Goal: Information Seeking & Learning: Learn about a topic

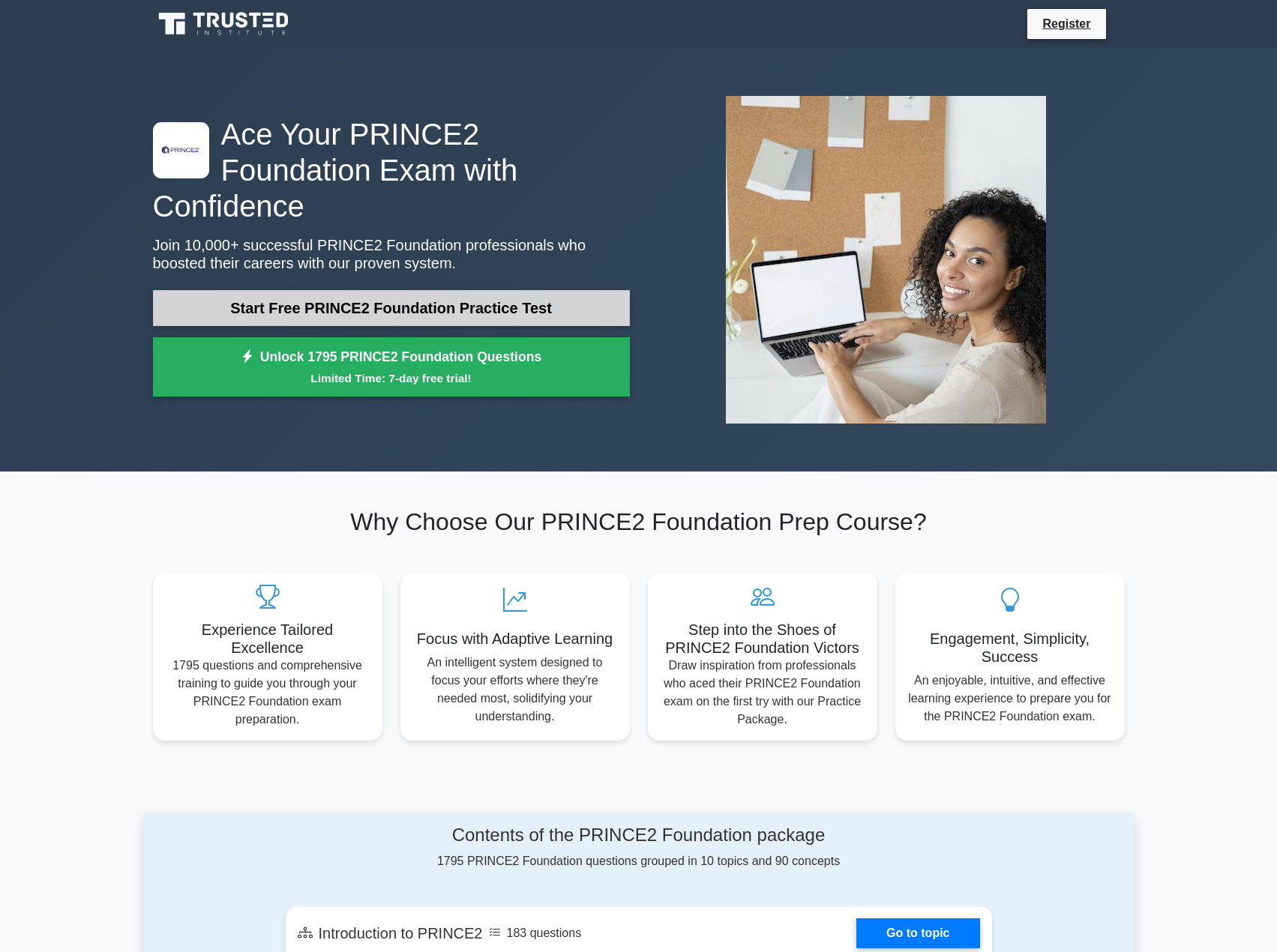
click at [474, 290] on link "Start Free PRINCE2 Foundation Practice Test" at bounding box center [391, 308] width 477 height 36
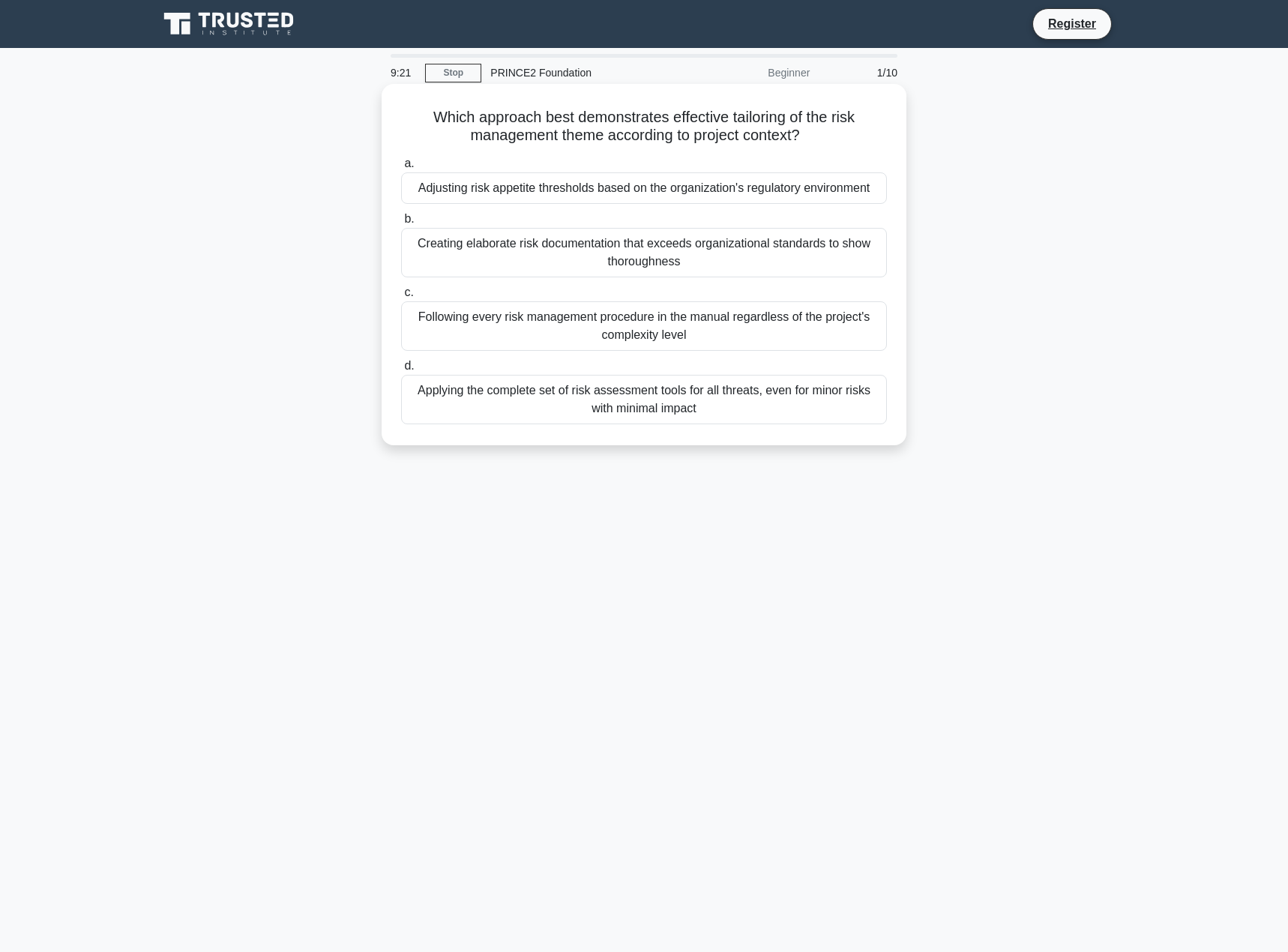
click at [791, 185] on div "Adjusting risk appetite thresholds based on the organization's regulatory envir…" at bounding box center [643, 187] width 486 height 32
click at [401, 169] on input "a. Adjusting risk appetite thresholds based on the organization's regulatory en…" at bounding box center [401, 164] width 0 height 9
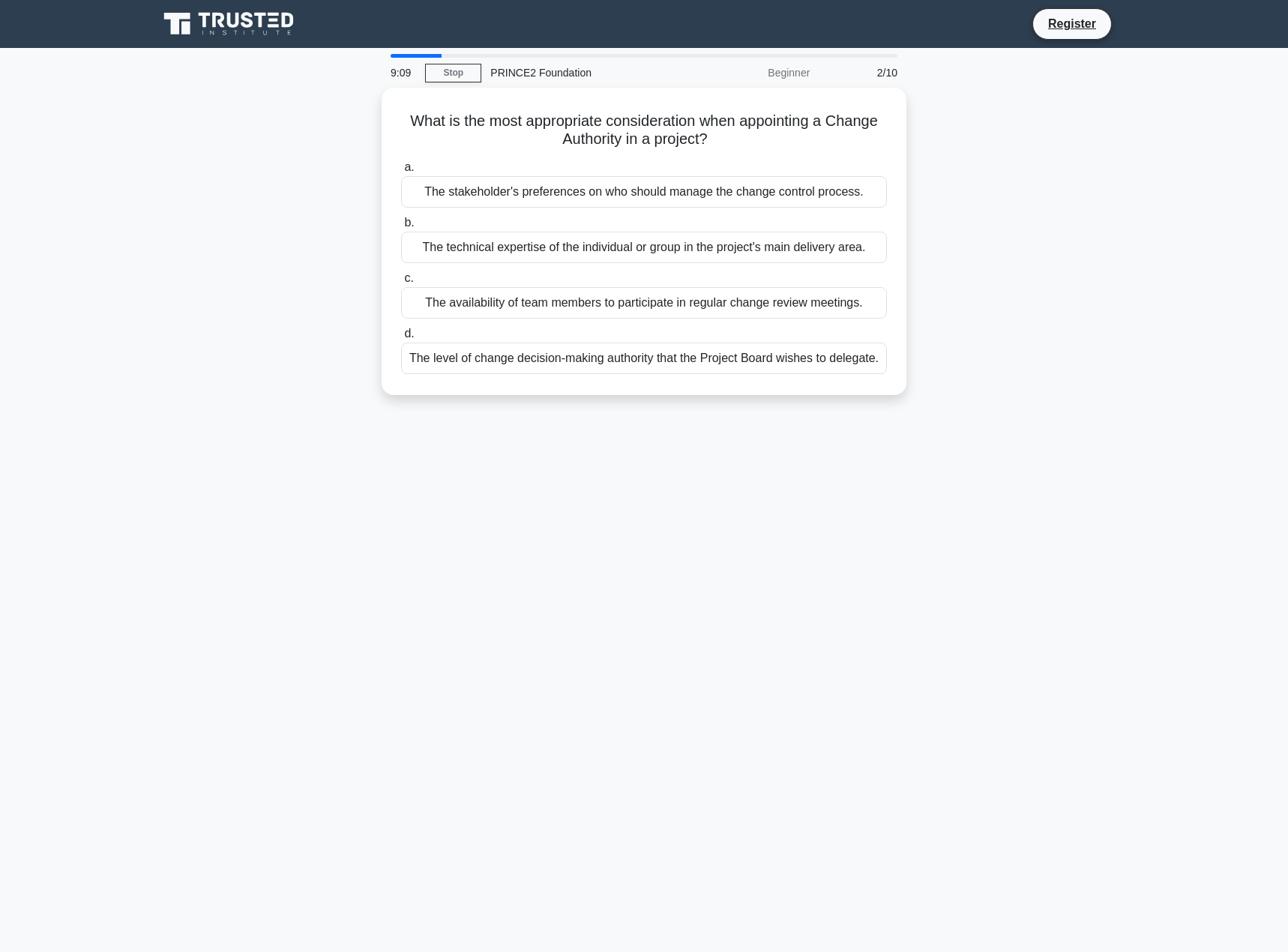
click at [1135, 268] on div "What is the most appropriate consideration when appointing a Change Authority i…" at bounding box center [643, 250] width 989 height 325
click at [1122, 206] on div "What is the most appropriate consideration when appointing a Change Authority i…" at bounding box center [643, 250] width 989 height 325
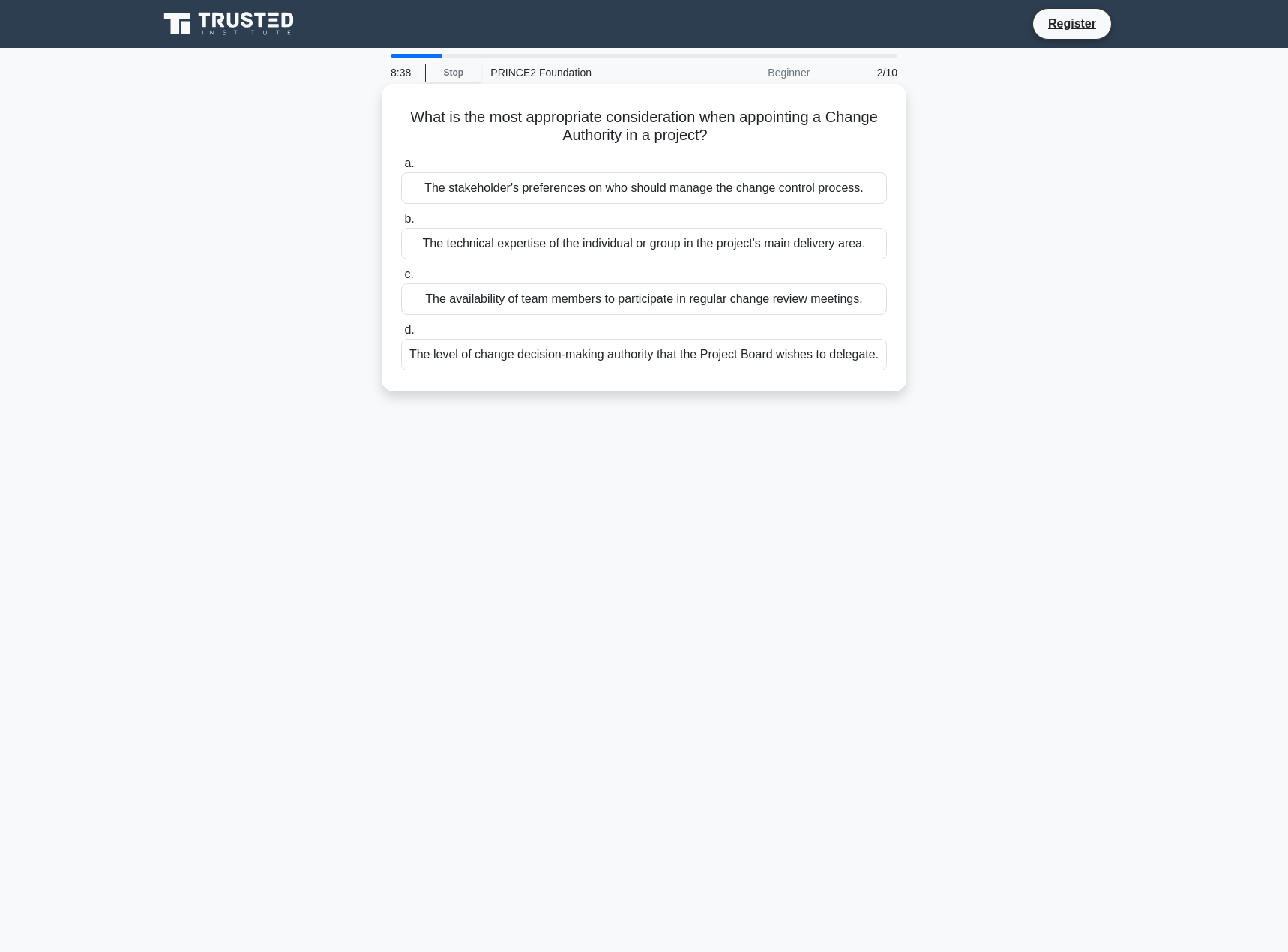
click at [642, 361] on div "The level of change decision-making authority that the Project Board wishes to …" at bounding box center [643, 354] width 486 height 32
click at [401, 335] on input "d. The level of change decision-making authority that the Project Board wishes …" at bounding box center [401, 330] width 0 height 9
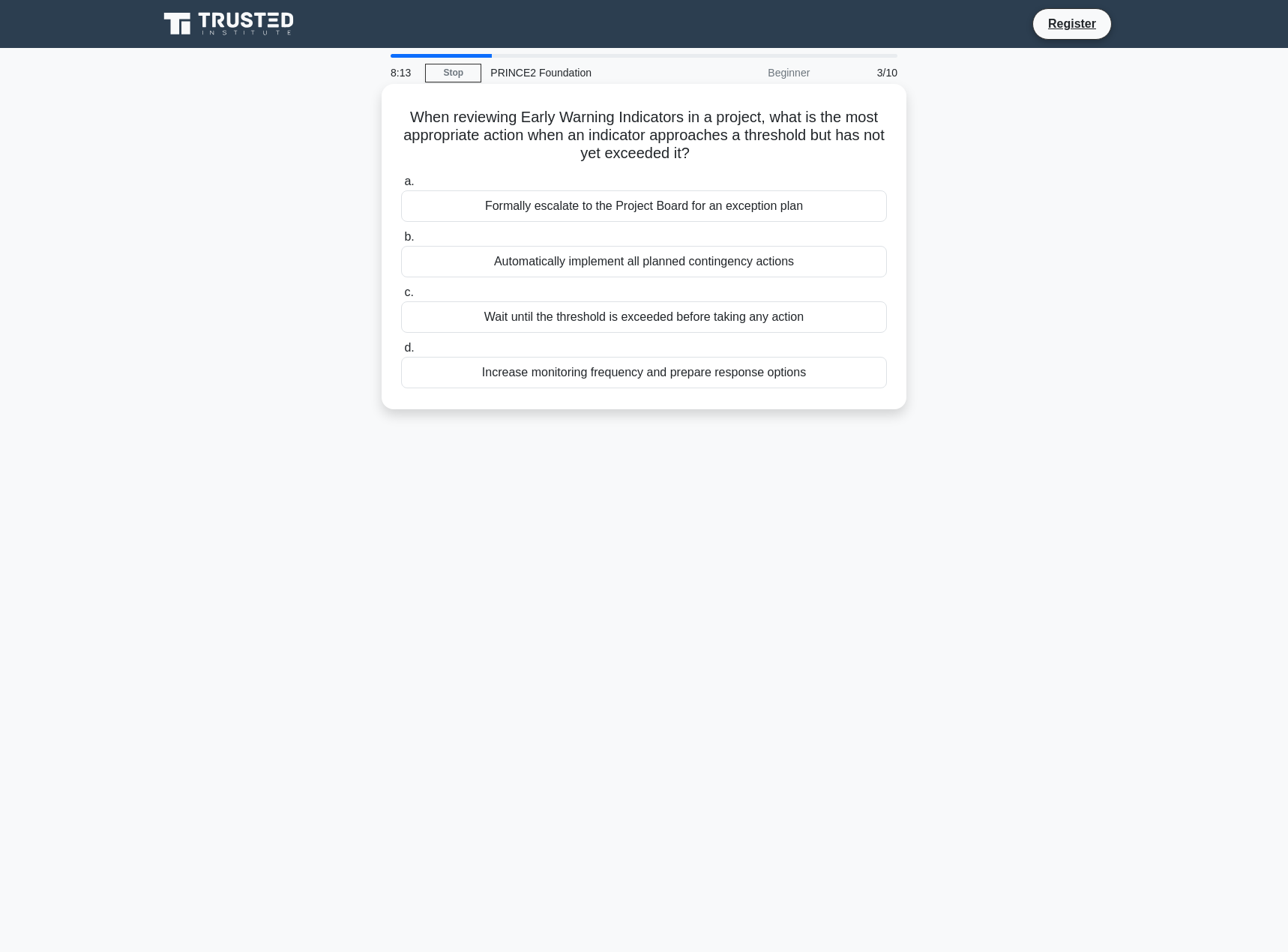
click at [726, 378] on div "Increase monitoring frequency and prepare response options" at bounding box center [643, 372] width 486 height 32
click at [401, 353] on input "d. Increase monitoring frequency and prepare response options" at bounding box center [401, 348] width 0 height 9
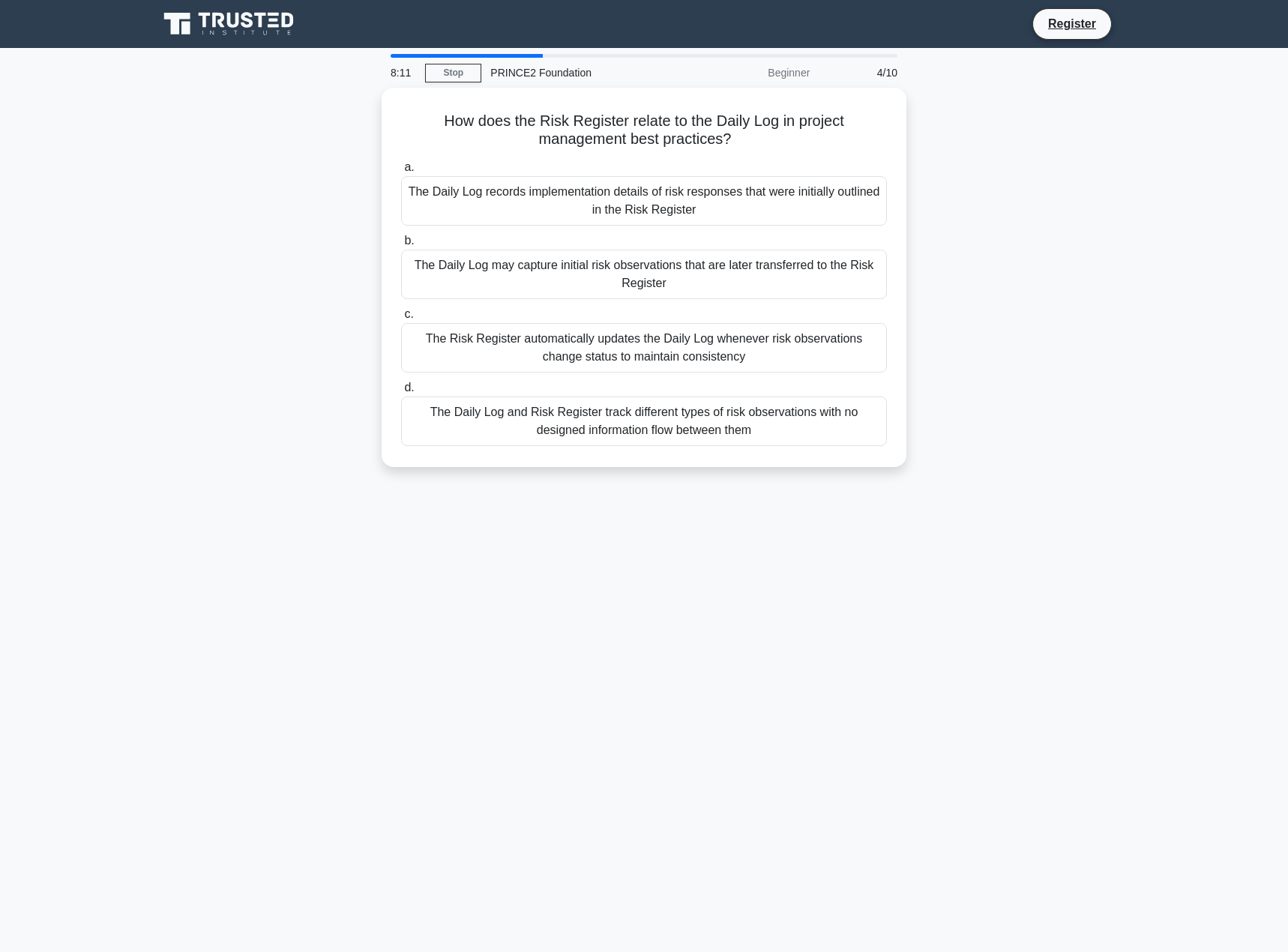
click at [1143, 156] on main "8:11 Stop PRINCE2 Foundation Beginner 4/10 How does the Risk Register relate to…" at bounding box center [644, 500] width 1288 height 904
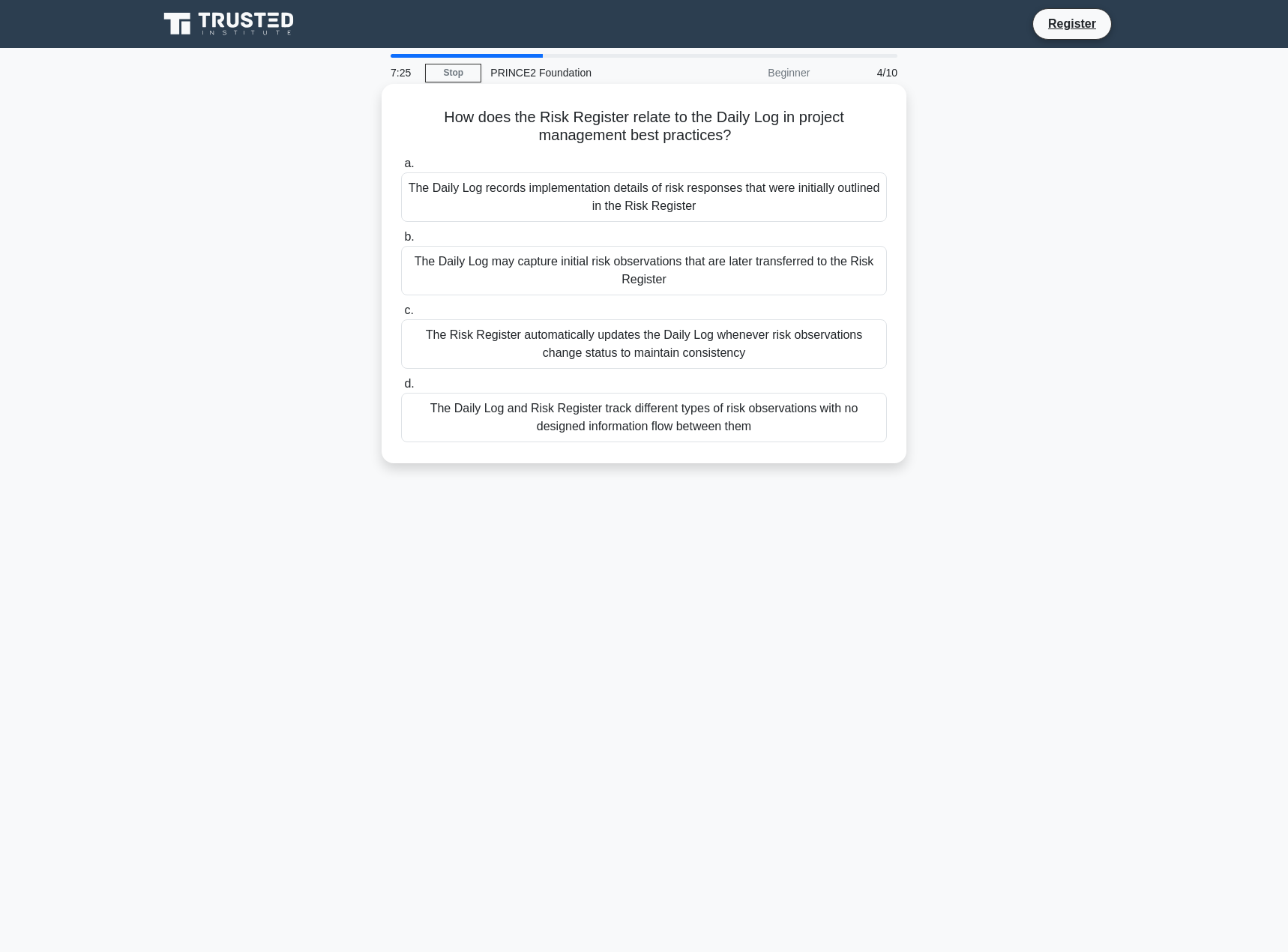
click at [761, 273] on div "The Daily Log may capture initial risk observations that are later transferred …" at bounding box center [643, 271] width 486 height 50
click at [401, 242] on input "b. The Daily Log may capture initial risk observations that are later transferr…" at bounding box center [401, 236] width 0 height 9
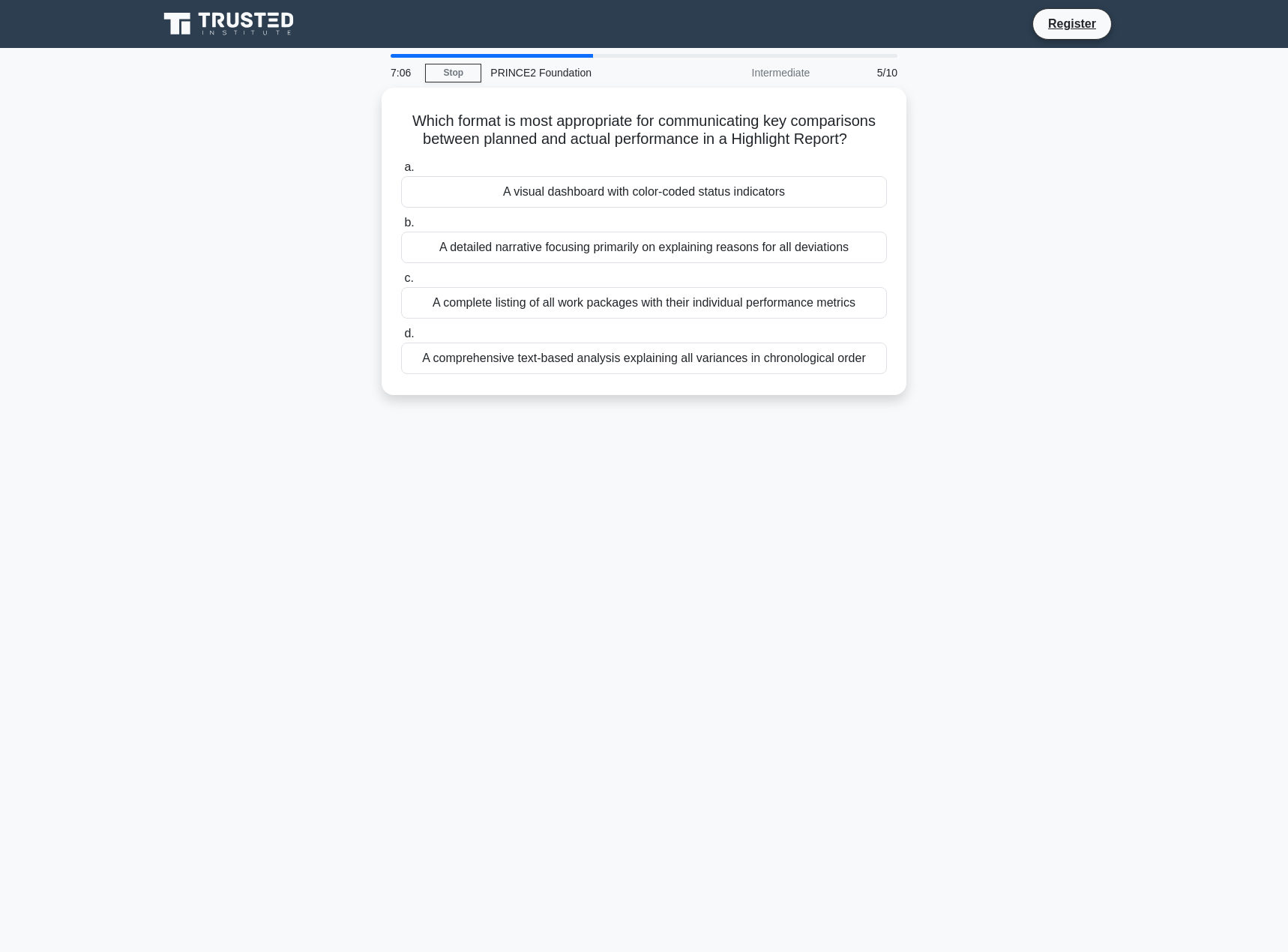
click at [950, 201] on div "Which format is most appropriate for communicating key comparisons between plan…" at bounding box center [643, 250] width 989 height 325
click at [1067, 255] on div "Which format is most appropriate for communicating key comparisons between plan…" at bounding box center [643, 250] width 989 height 325
click at [985, 358] on div "Which format is most appropriate for communicating key comparisons between plan…" at bounding box center [643, 250] width 989 height 325
drag, startPoint x: 1079, startPoint y: 167, endPoint x: 1065, endPoint y: 167, distance: 14.0
click at [1065, 167] on div "Which format is most appropriate for communicating key comparisons between plan…" at bounding box center [643, 250] width 989 height 325
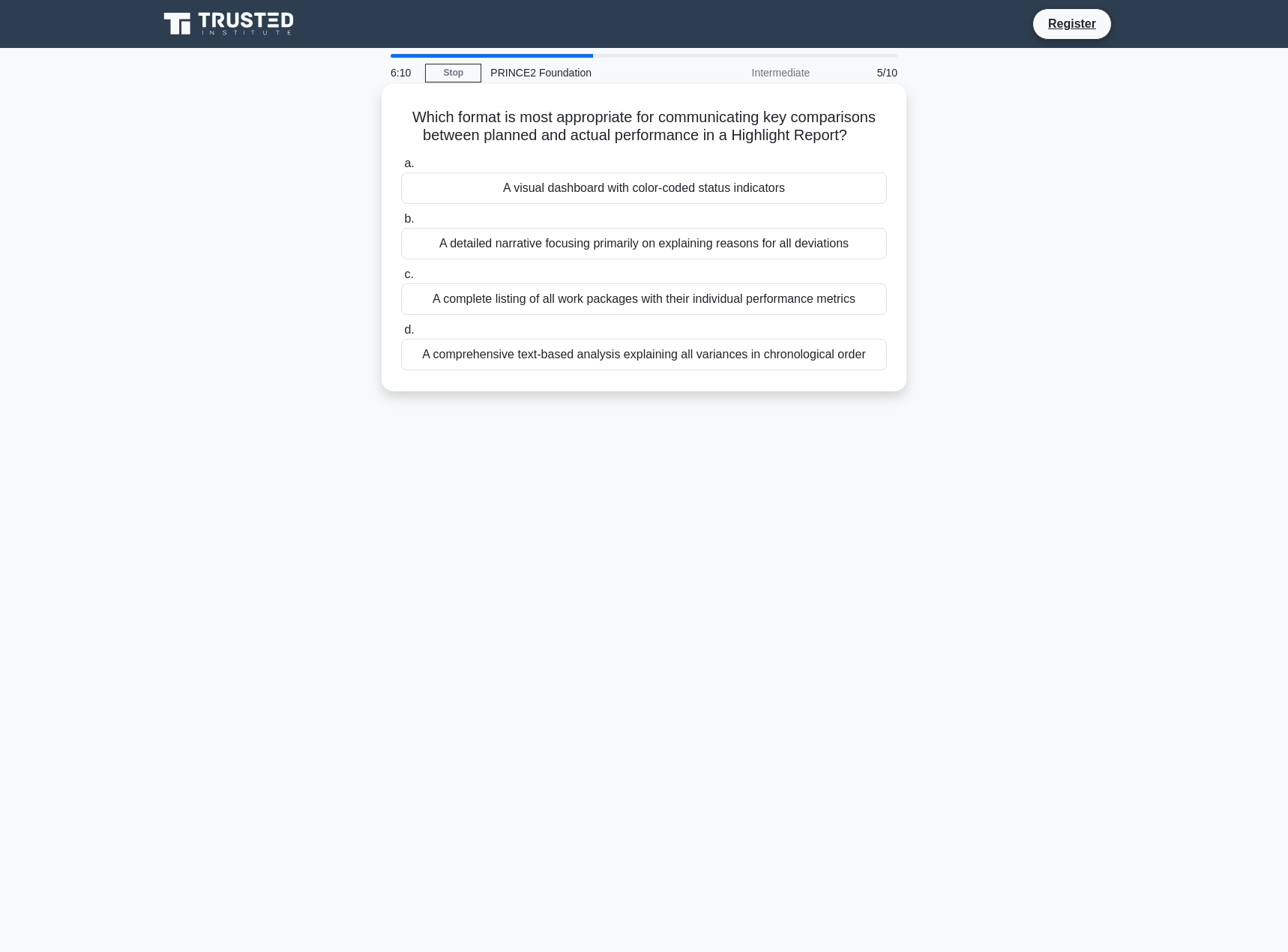
click at [706, 195] on div "A visual dashboard with color-coded status indicators" at bounding box center [643, 187] width 486 height 32
click at [401, 169] on input "a. A visual dashboard with color-coded status indicators" at bounding box center [401, 164] width 0 height 9
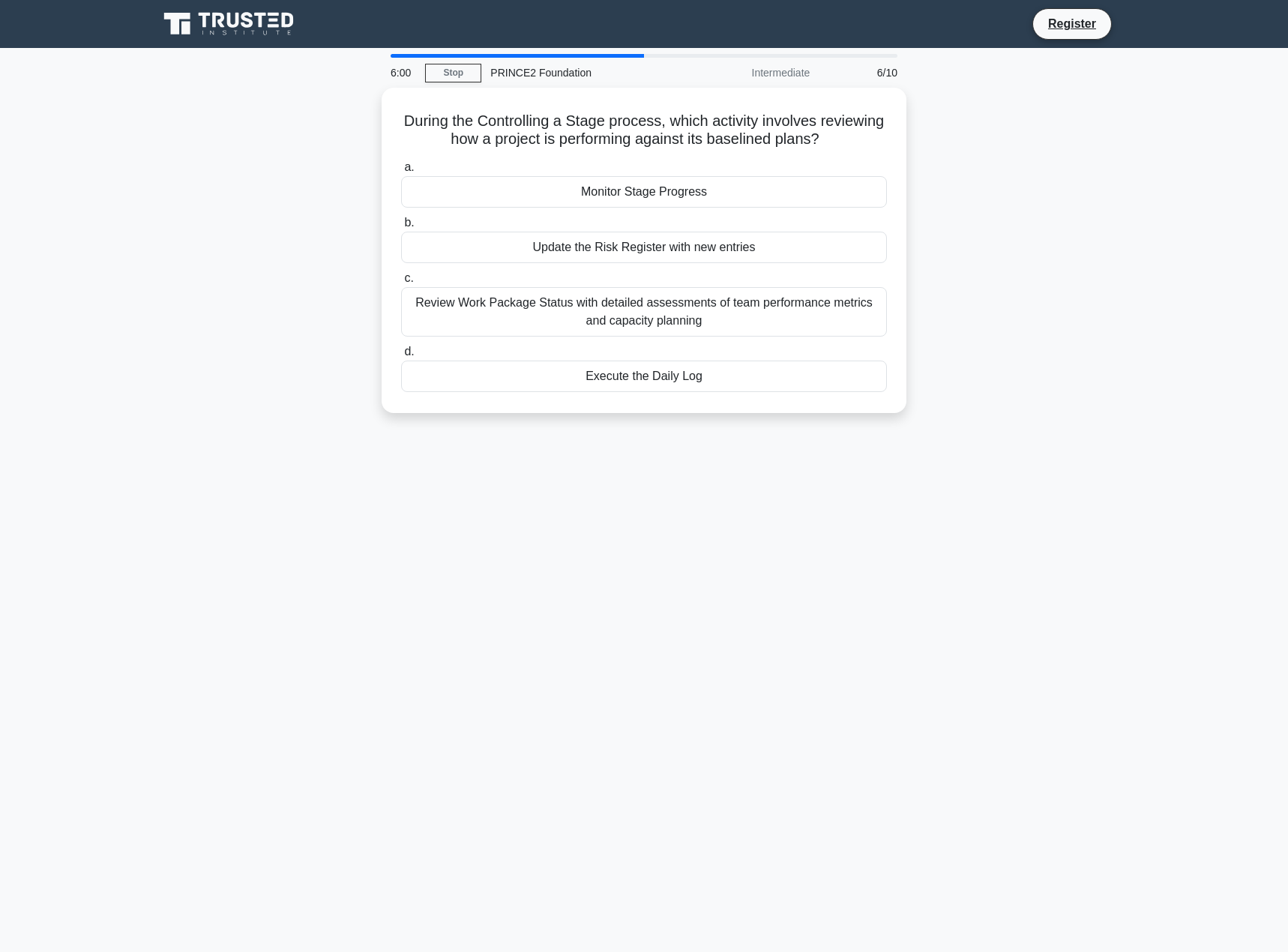
click at [933, 171] on div "During the Controlling a Stage process, which activity involves reviewing how a…" at bounding box center [643, 259] width 989 height 343
click at [1071, 238] on div "During the Controlling a Stage process, which activity involves reviewing how a…" at bounding box center [643, 259] width 989 height 343
click at [1009, 189] on div "During the Controlling a Stage process, which activity involves reviewing how a…" at bounding box center [643, 259] width 989 height 343
click at [1005, 196] on div "During the Controlling a Stage process, which activity involves reviewing how a…" at bounding box center [643, 259] width 989 height 343
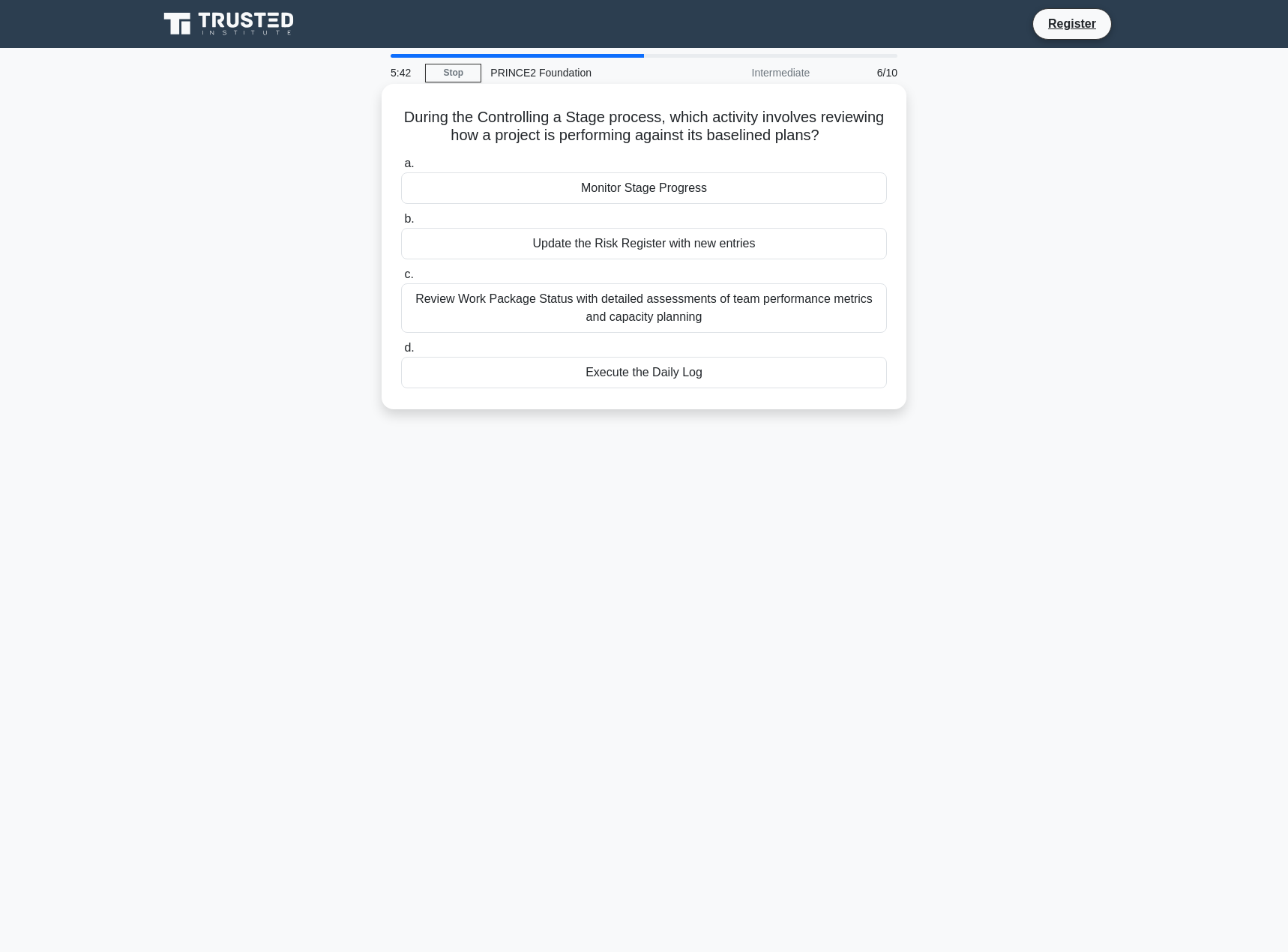
click at [665, 187] on div "Monitor Stage Progress" at bounding box center [643, 187] width 486 height 32
click at [401, 169] on input "a. Monitor Stage Progress" at bounding box center [401, 164] width 0 height 9
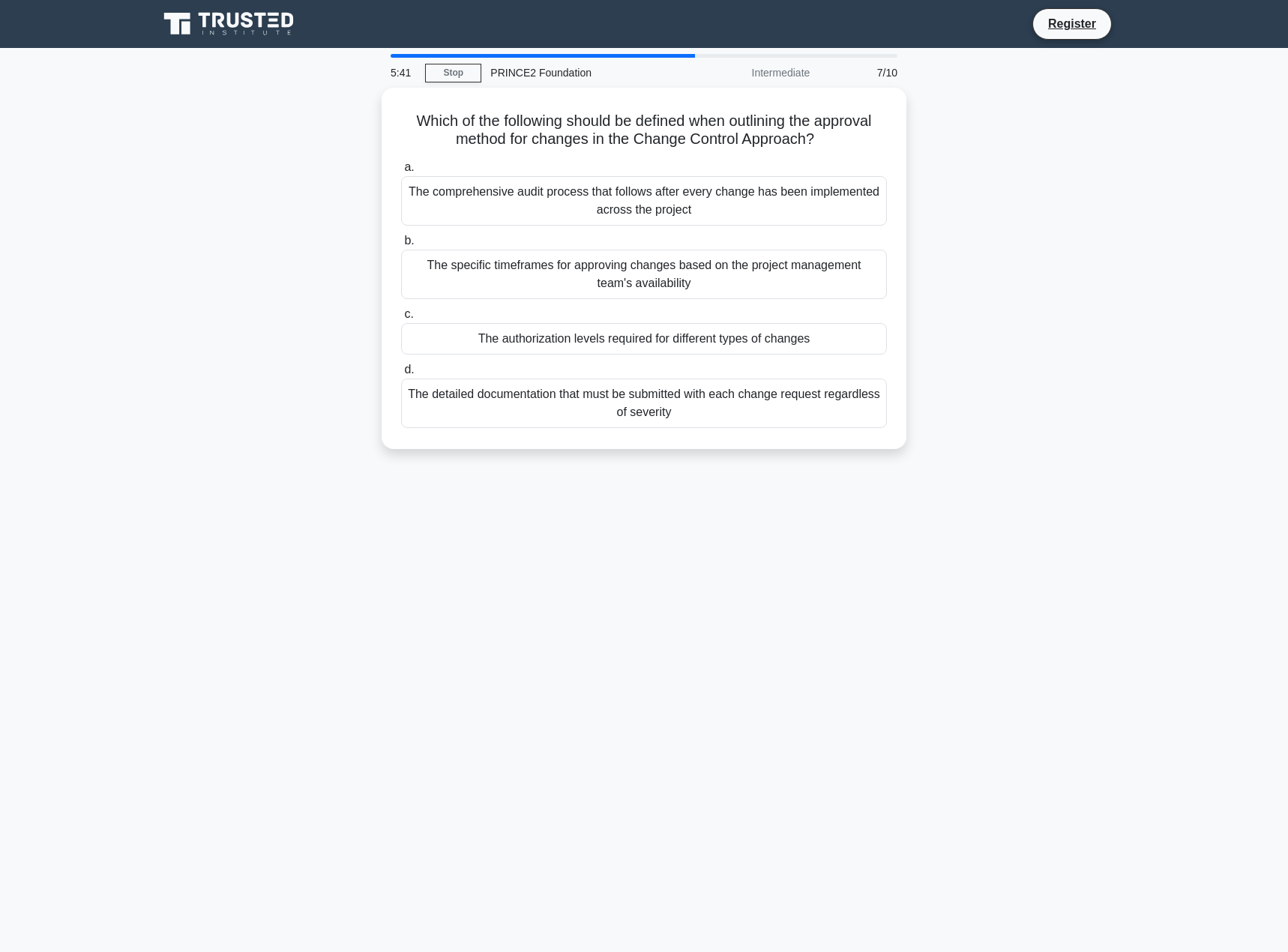
click at [1163, 231] on main "5:41 Stop PRINCE2 Foundation Intermediate 7/10 Which of the following should be…" at bounding box center [644, 500] width 1288 height 904
click at [961, 221] on div "Which of the following should be defined when outlining the approval method for…" at bounding box center [643, 277] width 989 height 379
click at [975, 199] on div "Which of the following should be defined when outlining the approval method for…" at bounding box center [643, 277] width 989 height 379
click at [1088, 201] on div "Which of the following should be defined when outlining the approval method for…" at bounding box center [643, 277] width 989 height 379
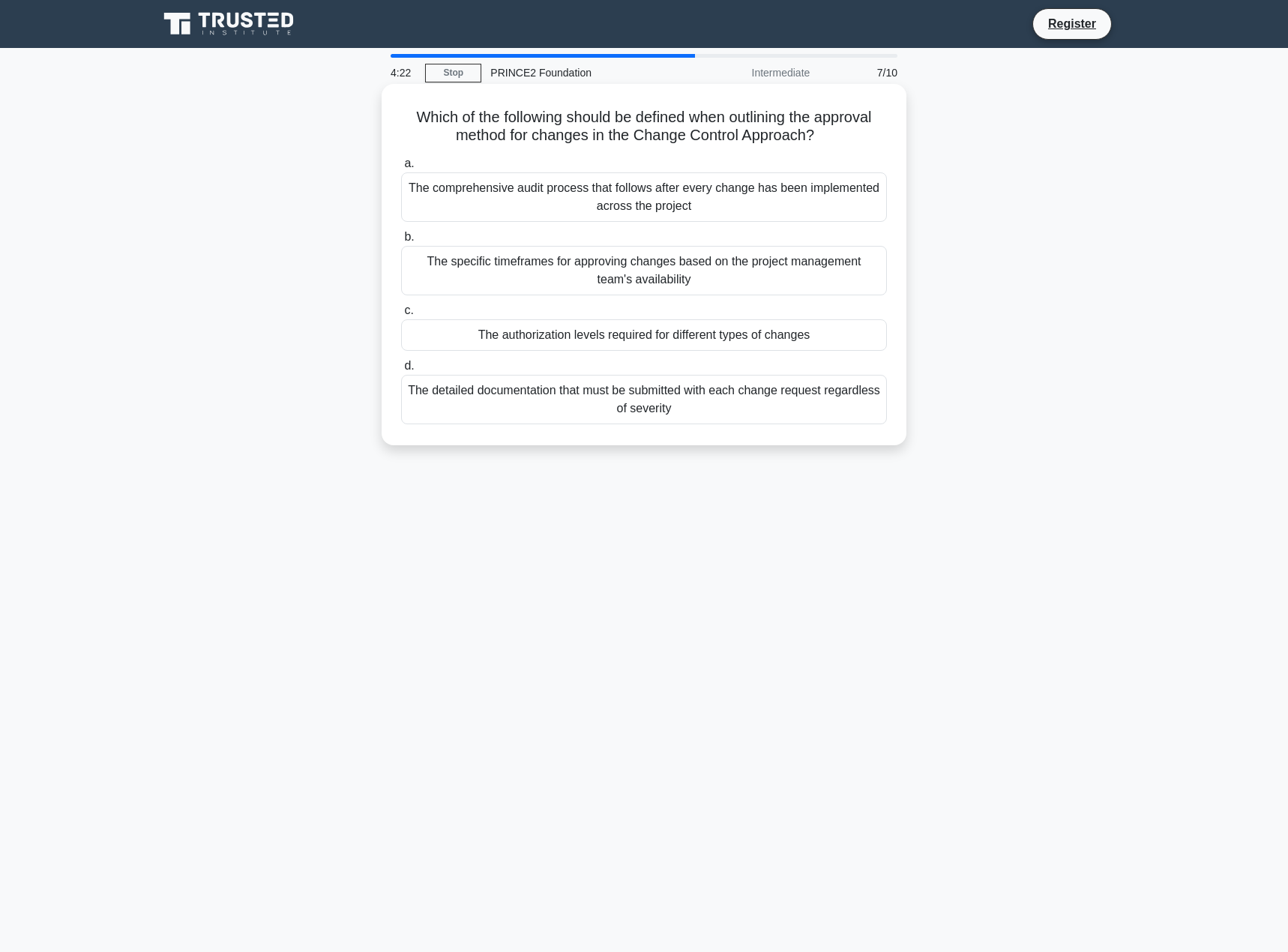
click at [706, 403] on div "The detailed documentation that must be submitted with each change request rega…" at bounding box center [643, 400] width 486 height 50
click at [401, 371] on input "d. The detailed documentation that must be submitted with each change request r…" at bounding box center [401, 366] width 0 height 9
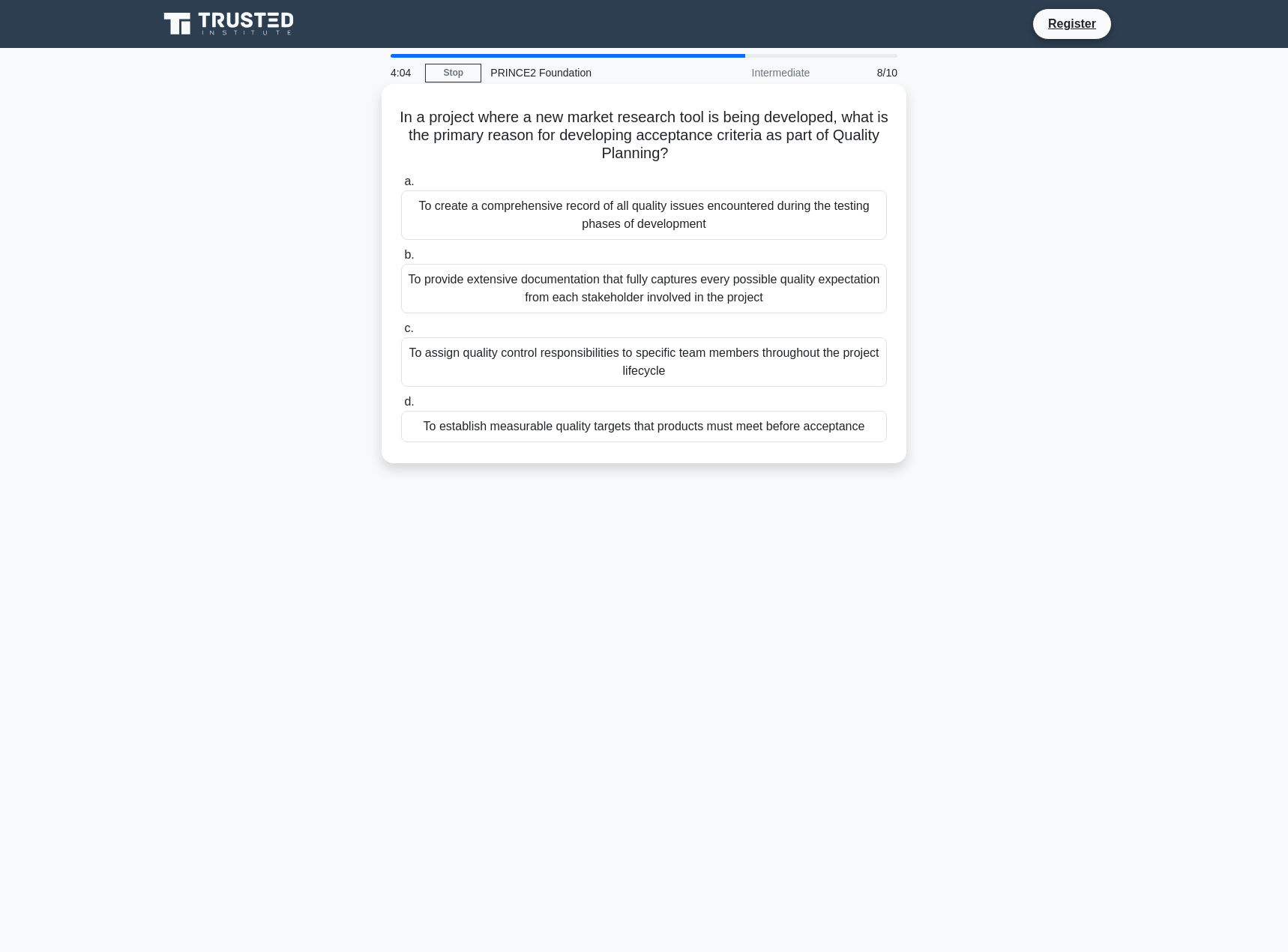
click at [839, 430] on div "To establish measurable quality targets that products must meet before acceptan…" at bounding box center [643, 426] width 486 height 32
click at [401, 407] on input "d. To establish measurable quality targets that products must meet before accep…" at bounding box center [401, 402] width 0 height 9
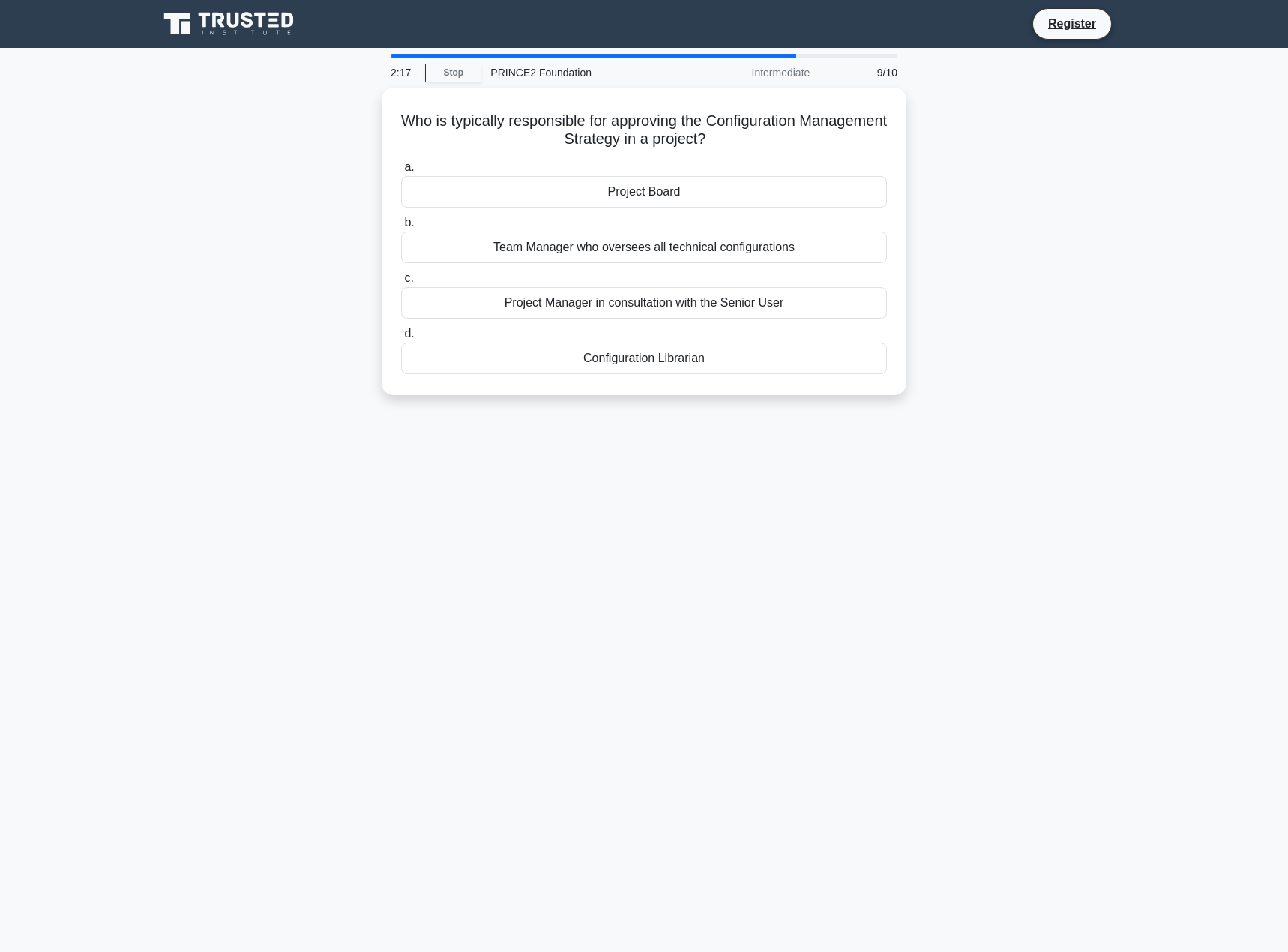
click at [1063, 497] on div "2:17 Stop PRINCE2 Foundation Intermediate 9/10 Who is typically responsible for…" at bounding box center [643, 428] width 989 height 749
click at [751, 296] on div "Project Manager in consultation with the Senior User" at bounding box center [643, 299] width 486 height 32
click at [401, 279] on input "c. Project Manager in consultation with the Senior User" at bounding box center [401, 274] width 0 height 9
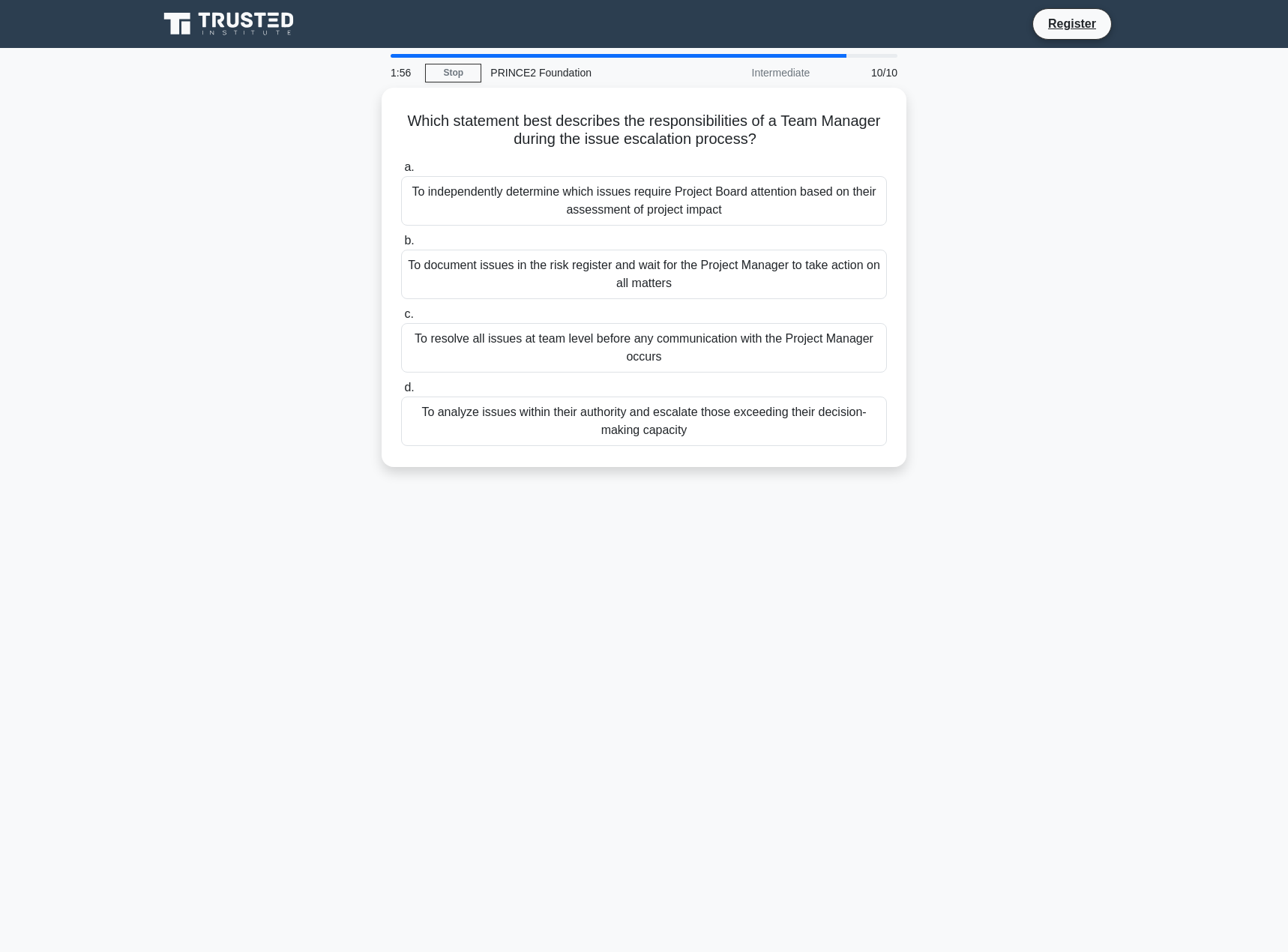
click at [967, 193] on div "Which statement best describes the responsibilities of a Team Manager during th…" at bounding box center [643, 286] width 989 height 397
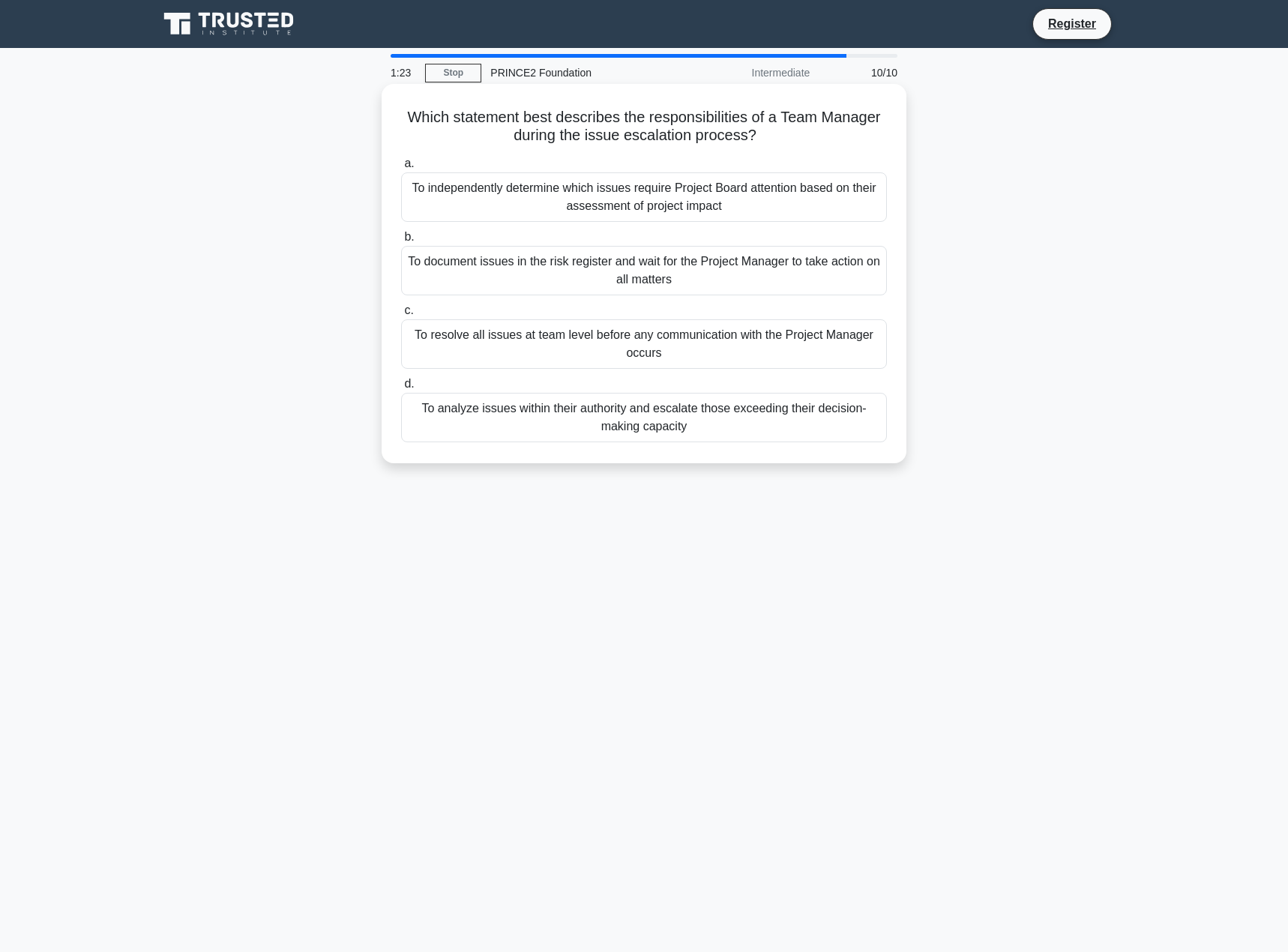
click at [671, 421] on div "To analyze issues within their authority and escalate those exceeding their dec…" at bounding box center [643, 418] width 486 height 50
click at [401, 389] on input "d. To analyze issues within their authority and escalate those exceeding their …" at bounding box center [401, 384] width 0 height 9
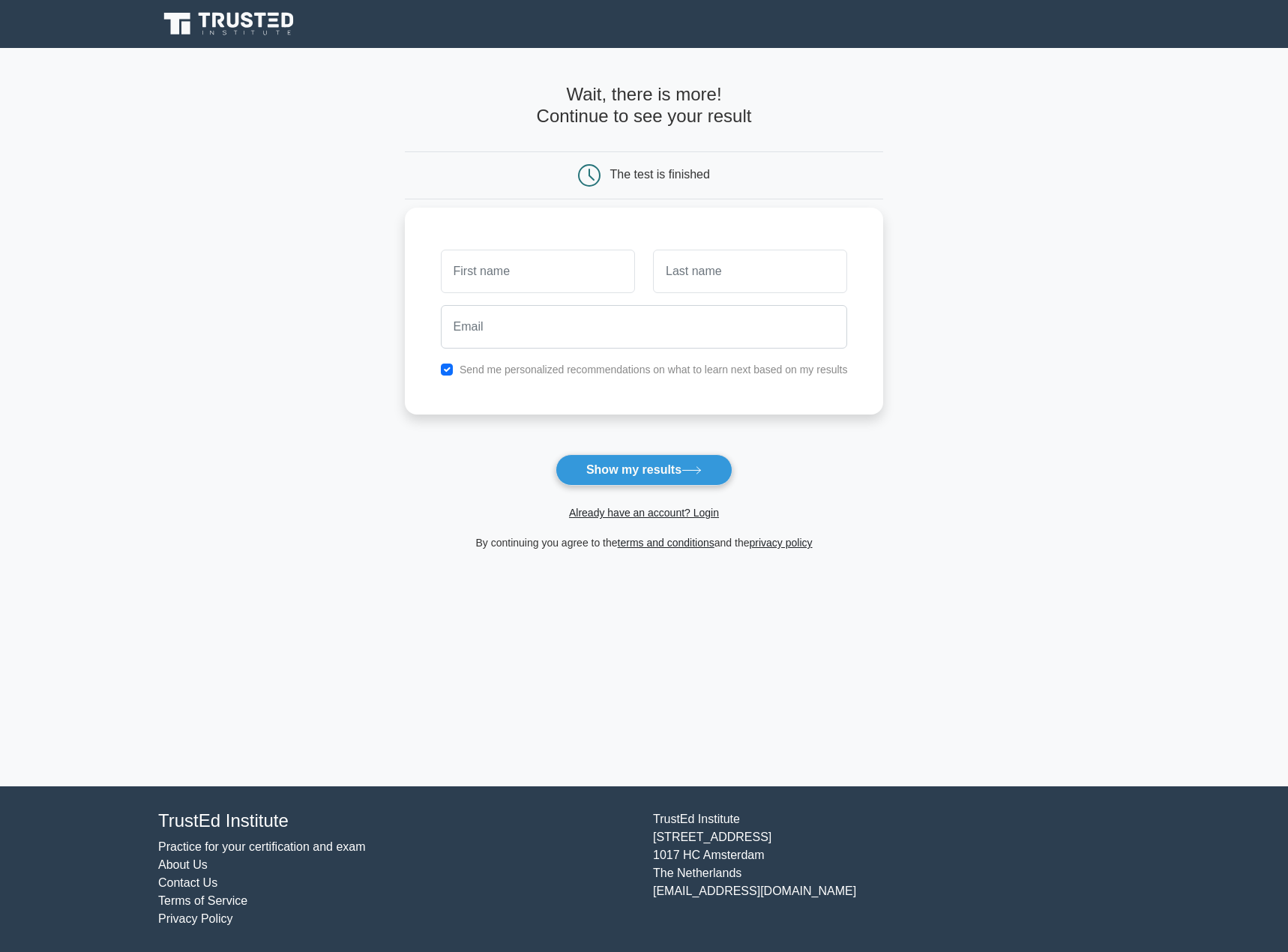
click at [497, 257] on input "text" at bounding box center [538, 271] width 194 height 44
type input "Chloe"
click at [728, 261] on input "text" at bounding box center [749, 271] width 194 height 44
type input "Milner"
click at [688, 322] on input "email" at bounding box center [644, 326] width 407 height 44
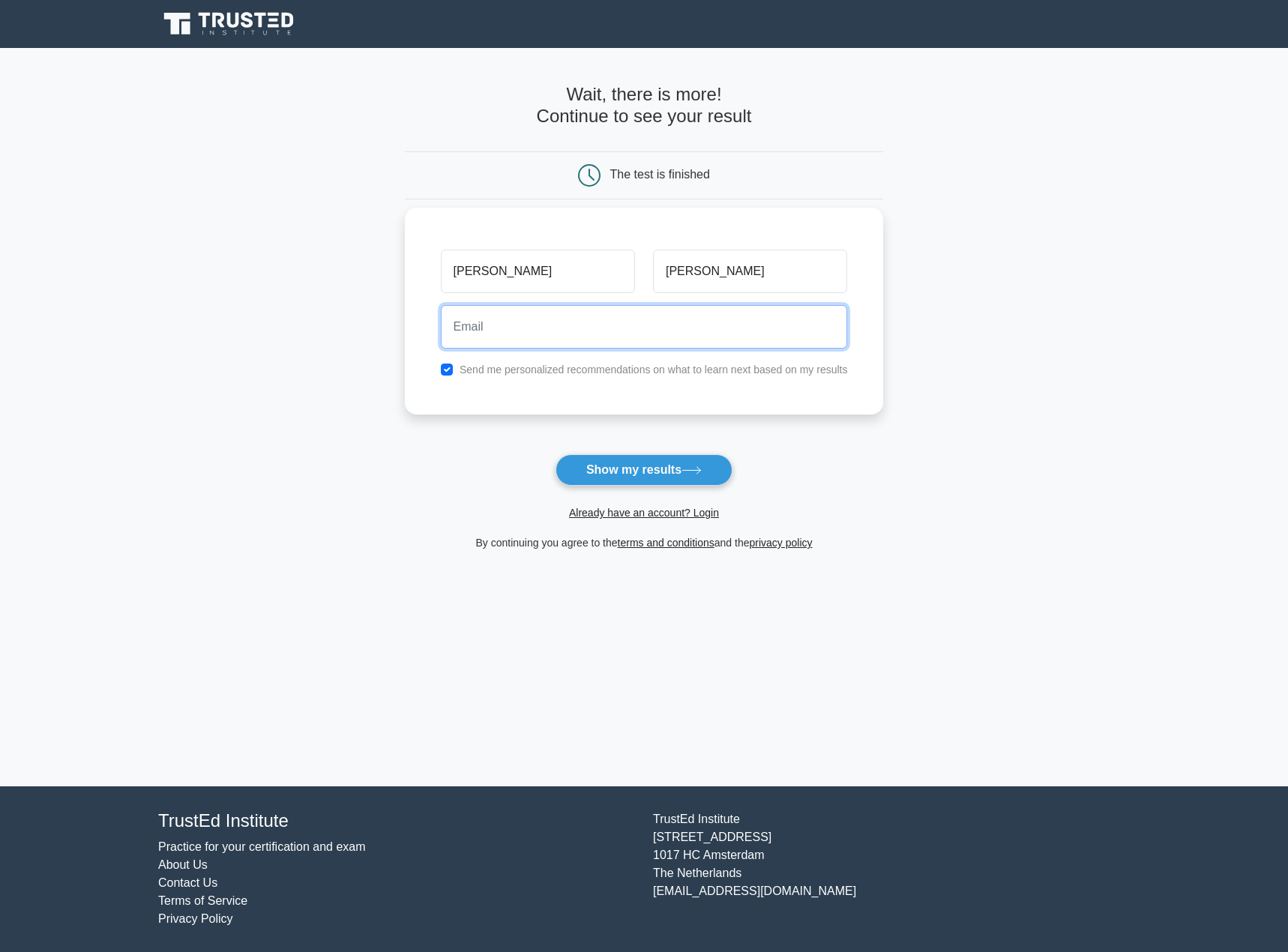
type input "chloe.milner@jdplc.com"
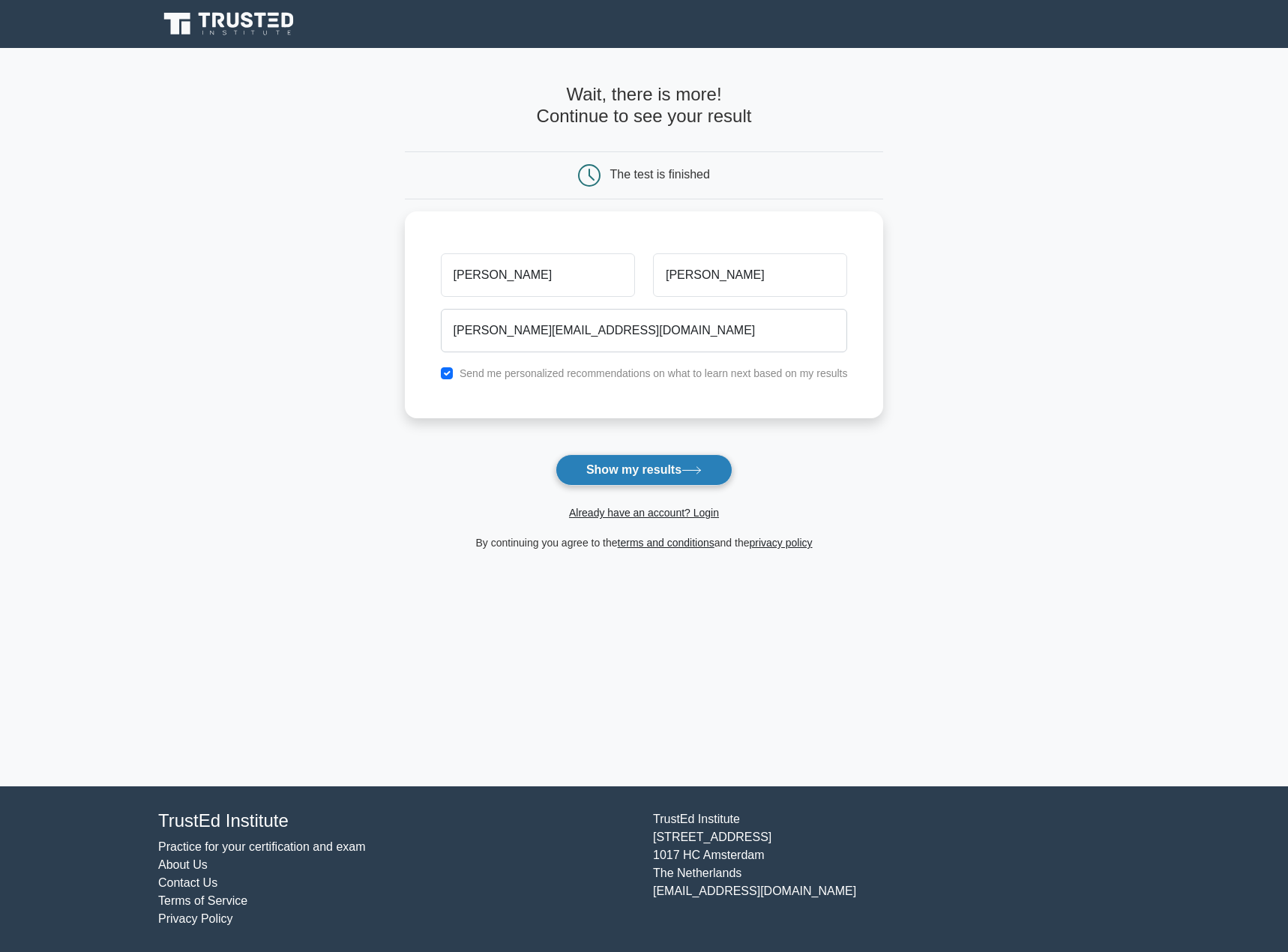
click at [605, 485] on button "Show my results" at bounding box center [644, 469] width 177 height 32
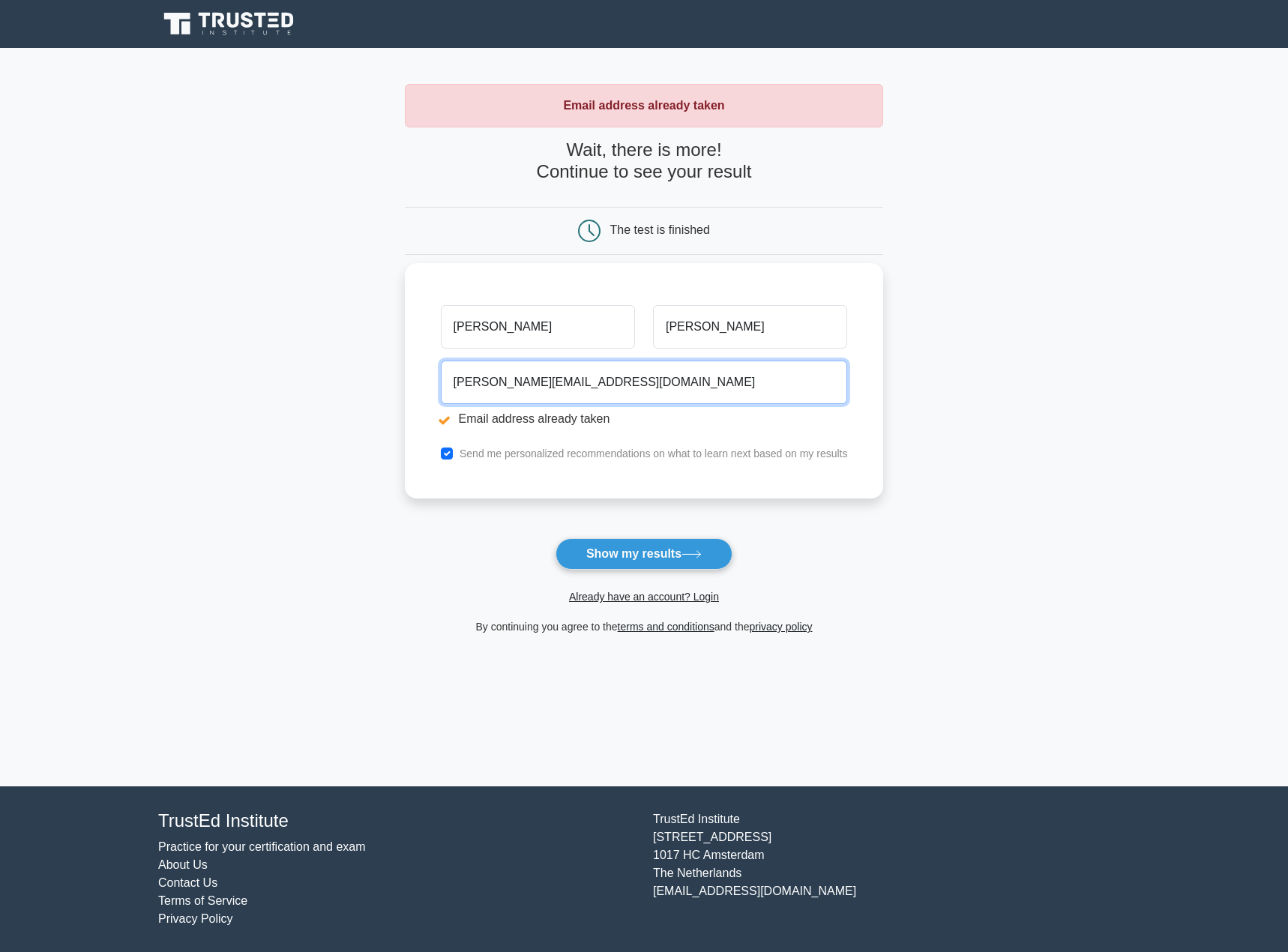
click at [520, 380] on input "chloe.milner@jdplc.com" at bounding box center [644, 382] width 407 height 44
type input "chloe.milner1@jdplc.com"
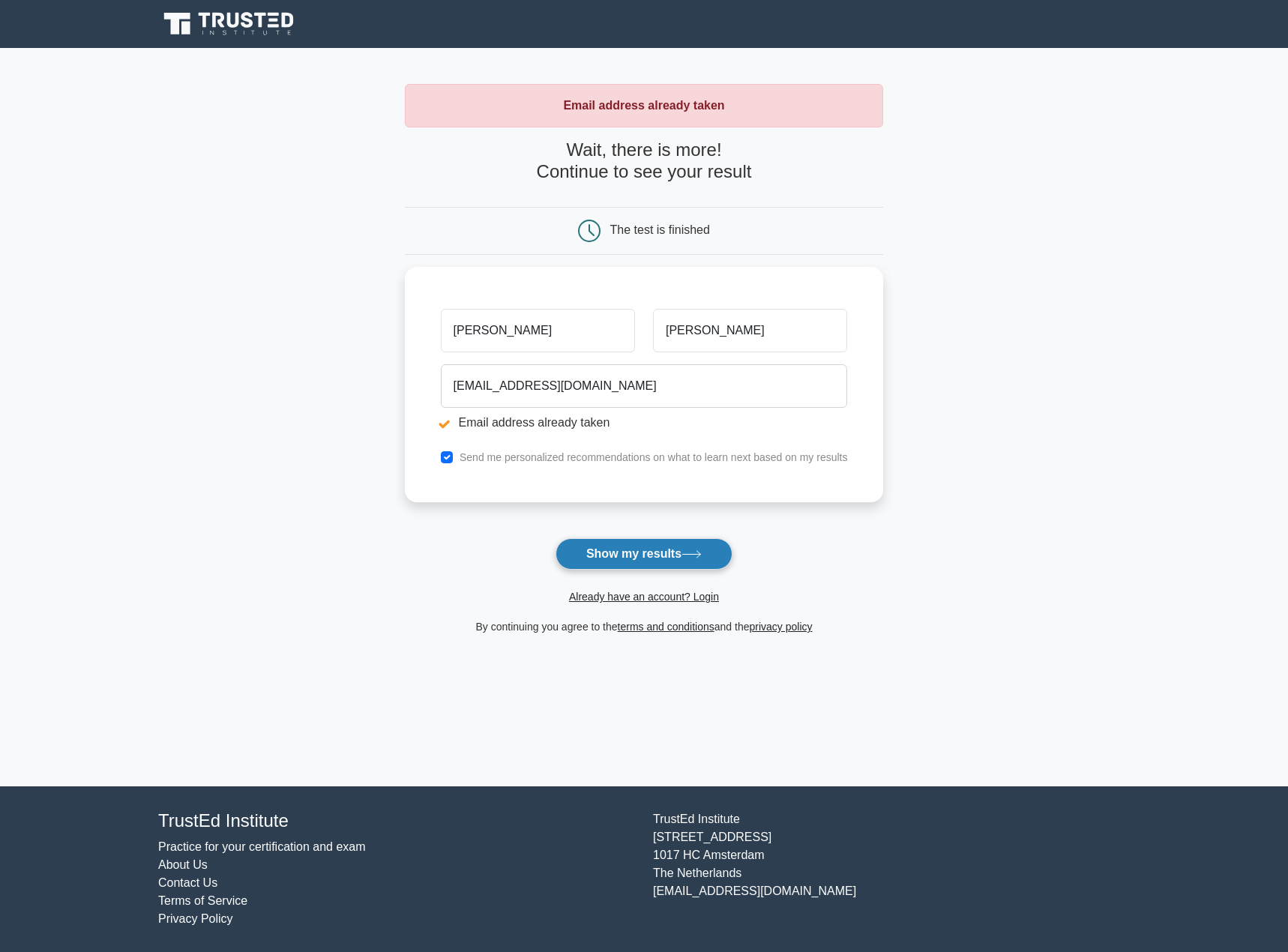
click at [652, 547] on button "Show my results" at bounding box center [644, 553] width 177 height 32
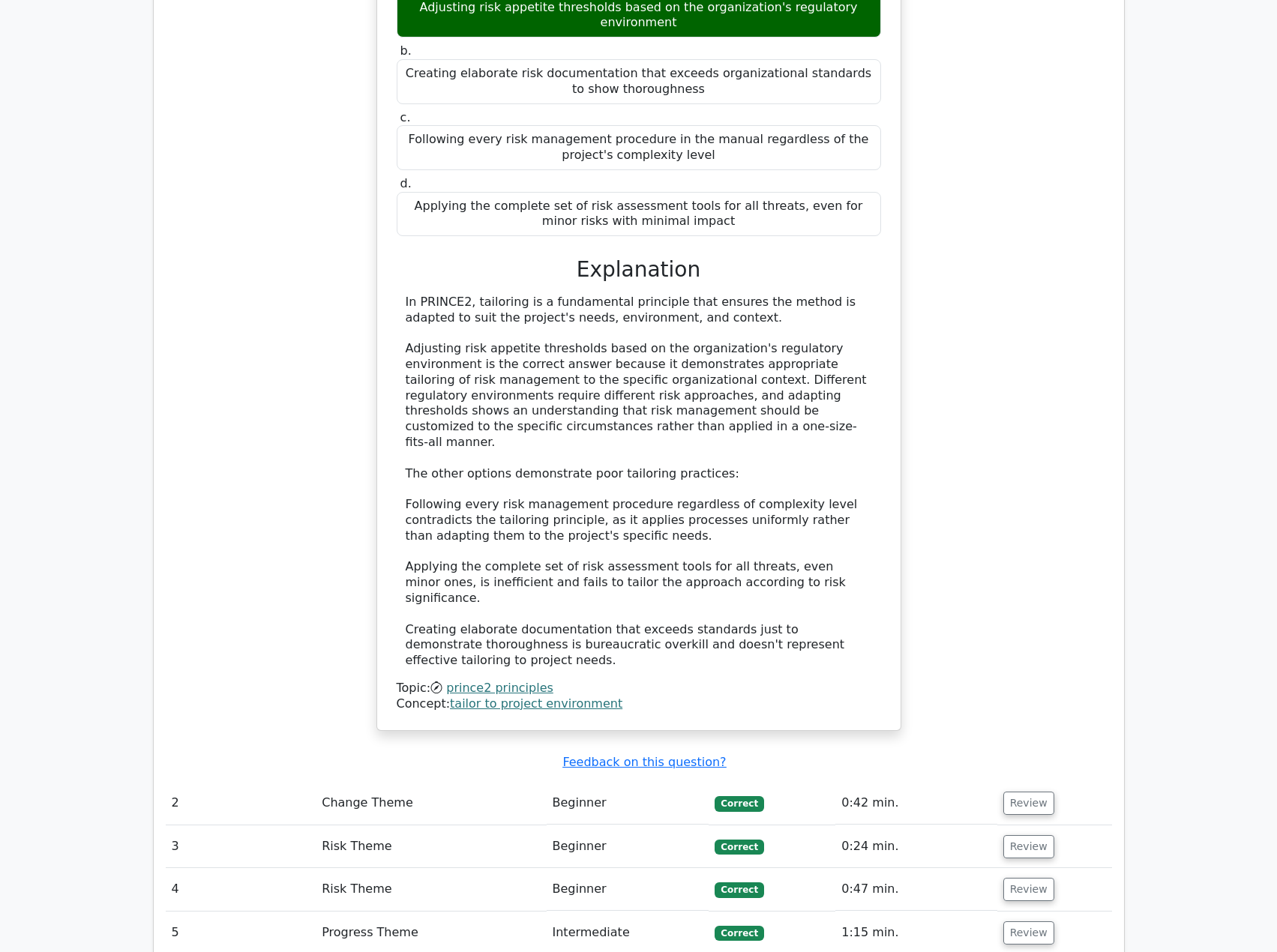
scroll to position [1199, 0]
